Goal: Entertainment & Leisure: Consume media (video, audio)

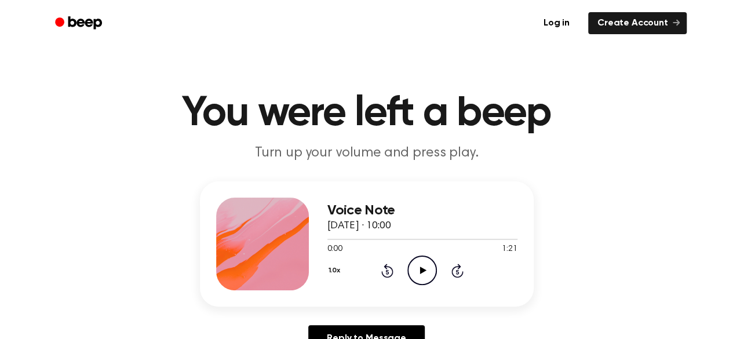
click at [435, 265] on icon "Play Audio" at bounding box center [422, 271] width 30 height 30
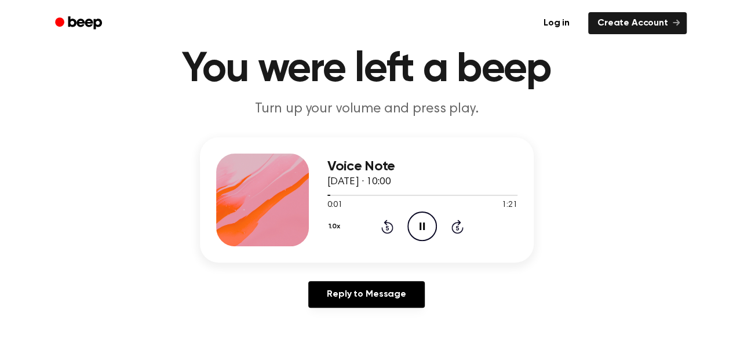
scroll to position [58, 0]
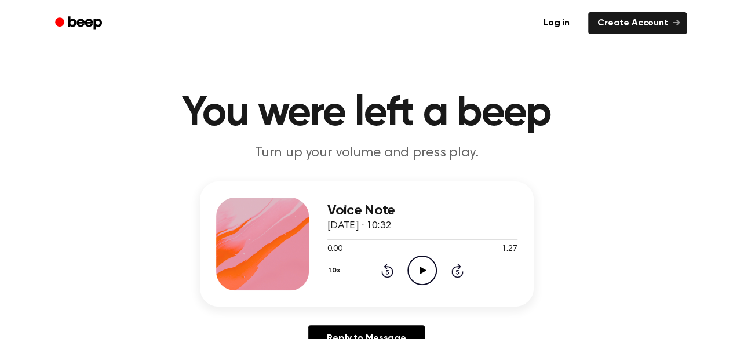
click at [424, 271] on icon at bounding box center [423, 271] width 6 height 8
click at [422, 269] on icon at bounding box center [423, 271] width 6 height 8
